Goal: Information Seeking & Learning: Check status

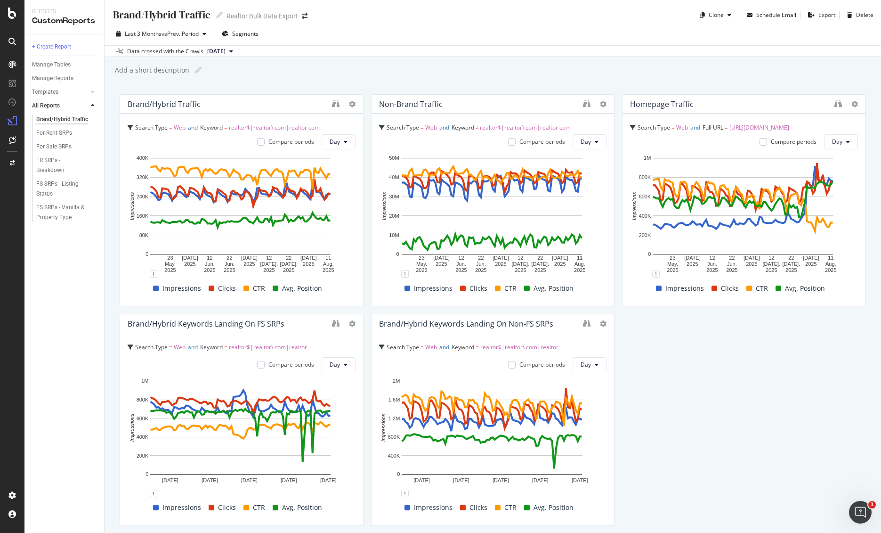
click at [698, 437] on div "Brand/Hybrid traffic Search Type = Web and Keyword = realtor$|realtor\.com|real…" at bounding box center [493, 407] width 747 height 627
click at [695, 440] on div "Brand/Hybrid traffic Search Type = Web and Keyword = realtor$|realtor\.com|real…" at bounding box center [493, 407] width 747 height 627
click at [720, 406] on div "Brand/Hybrid traffic Search Type = Web and Keyword = realtor$|realtor\.com|real…" at bounding box center [493, 407] width 747 height 627
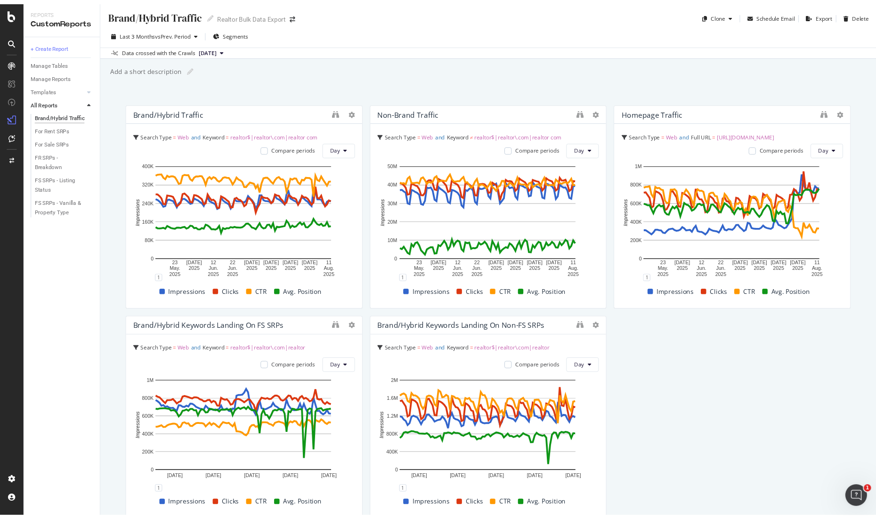
scroll to position [14, 0]
